Goal: Task Accomplishment & Management: Manage account settings

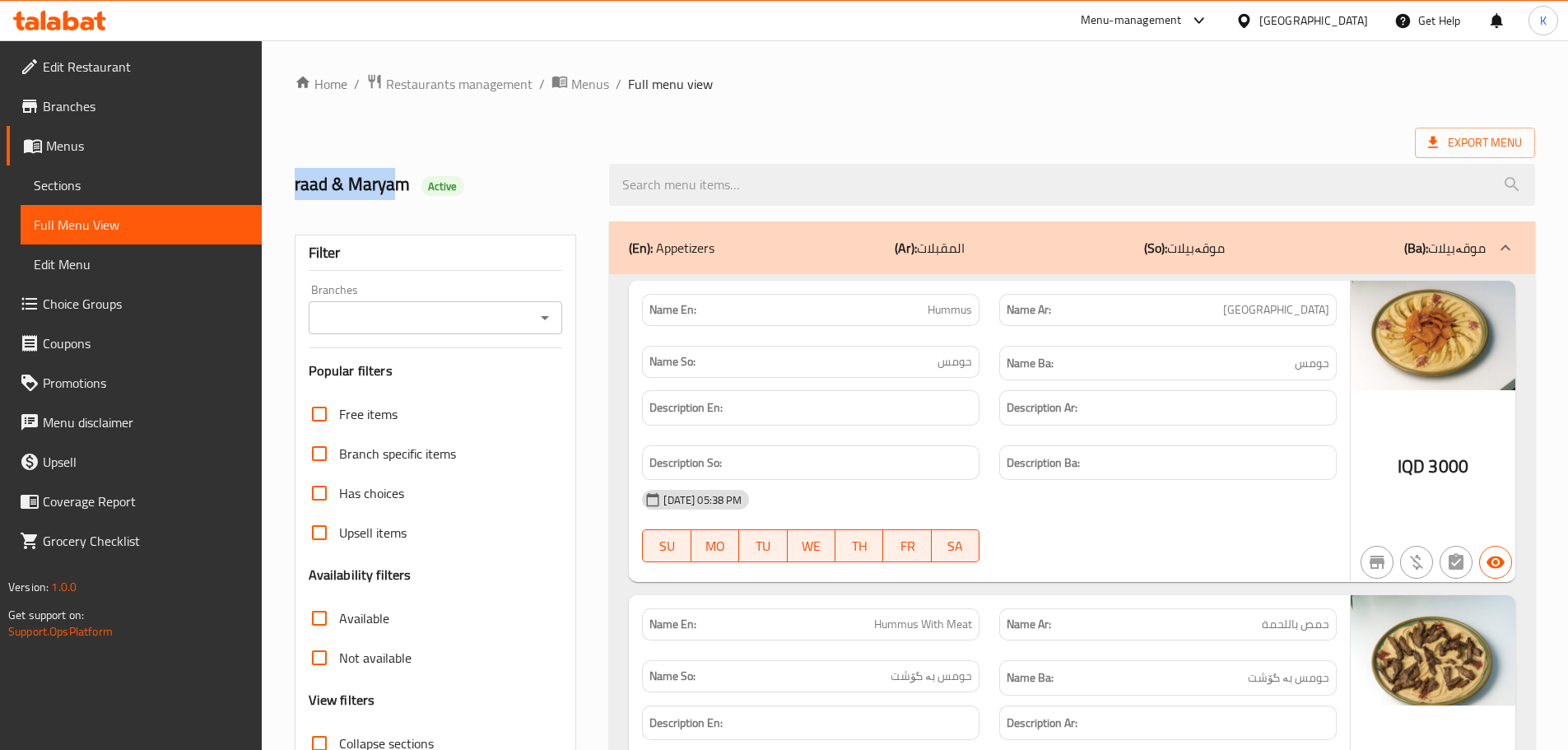
drag, startPoint x: 328, startPoint y: 181, endPoint x: 390, endPoint y: 181, distance: 62.0
click at [390, 181] on div "raad & Maryam Active" at bounding box center [443, 185] width 315 height 73
click at [128, 69] on span "Edit Restaurant" at bounding box center [146, 67] width 206 height 20
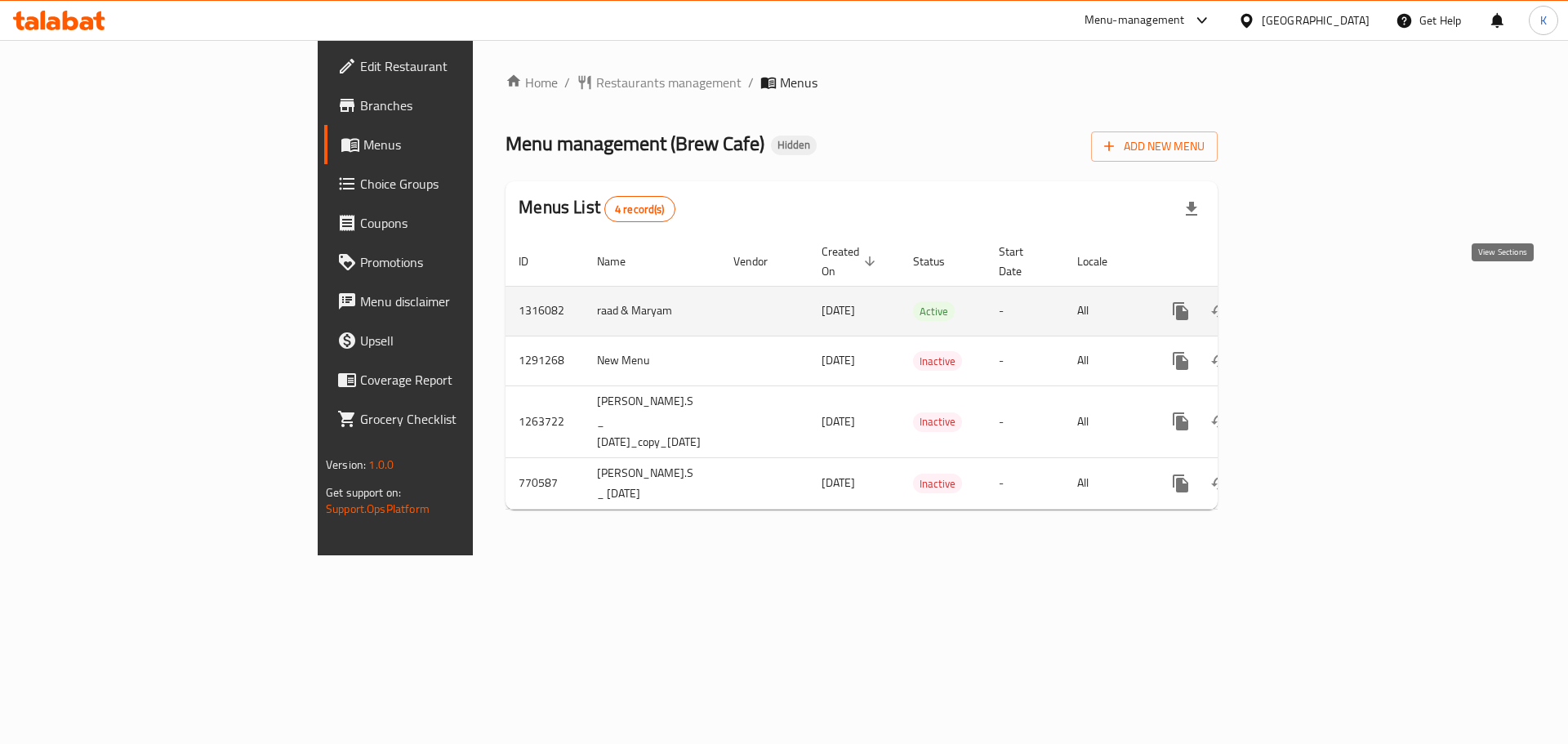
click at [1308, 301] on icon "enhanced table" at bounding box center [1298, 311] width 20 height 20
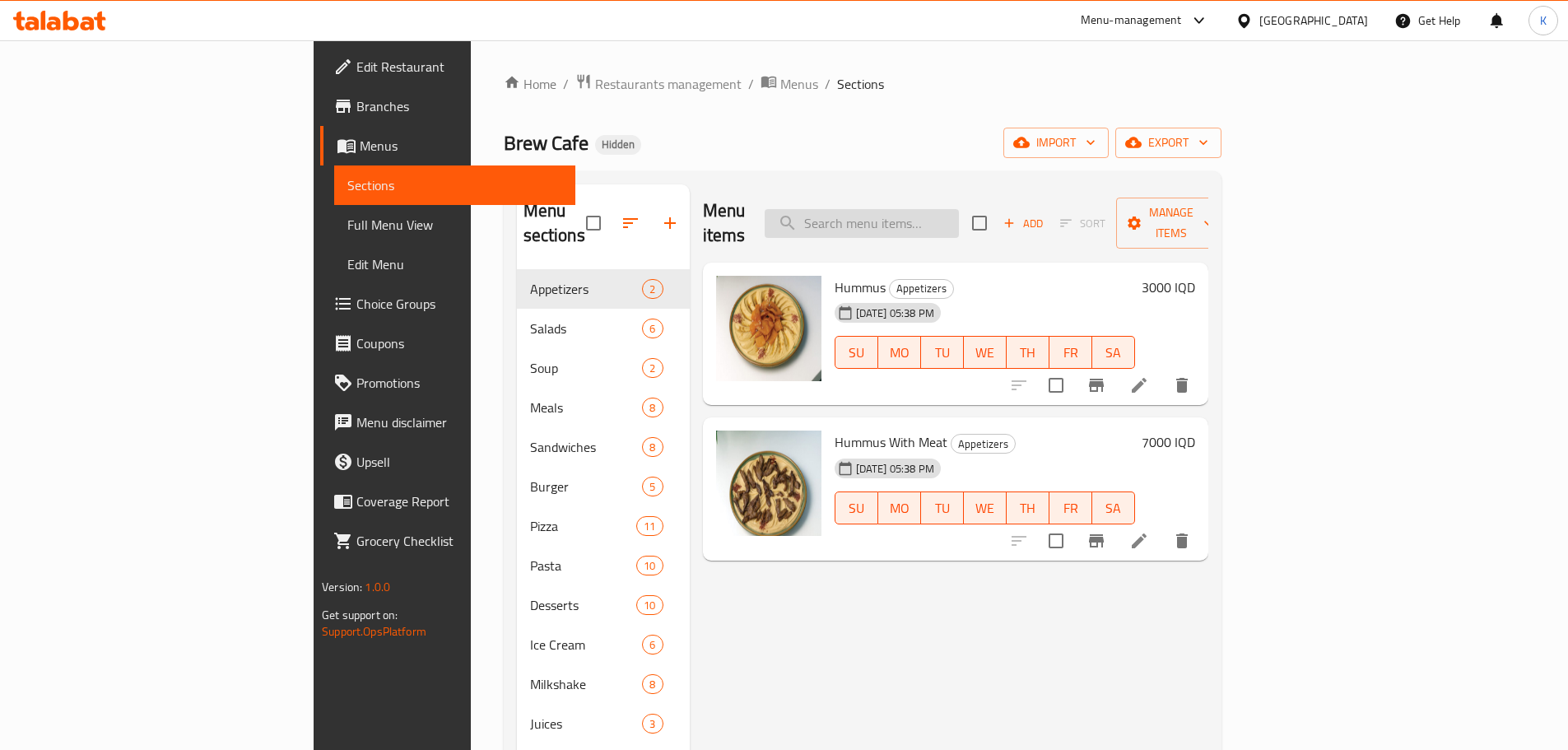
click at [924, 215] on input "search" at bounding box center [862, 223] width 194 height 29
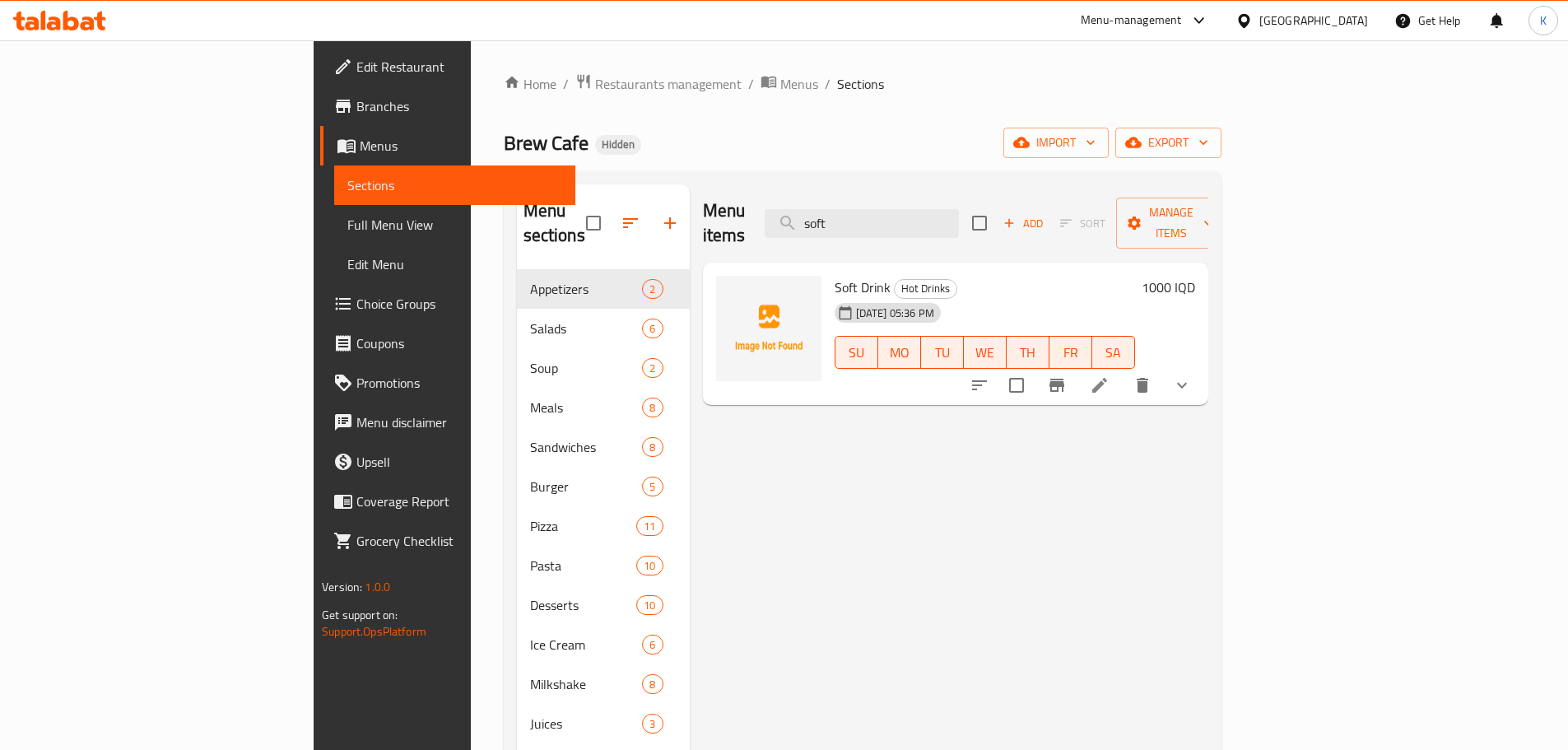
type input "soft"
